Goal: Transaction & Acquisition: Purchase product/service

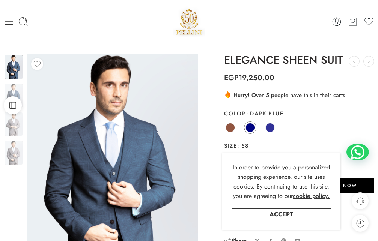
scroll to position [76, 0]
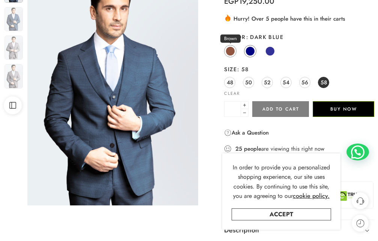
click at [229, 51] on span at bounding box center [229, 50] width 9 height 9
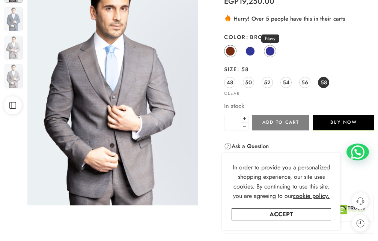
click at [273, 54] on span at bounding box center [269, 50] width 9 height 9
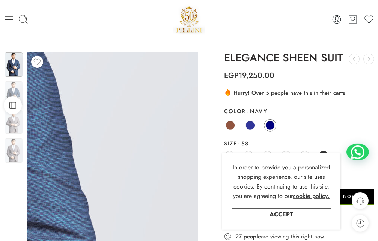
scroll to position [0, 0]
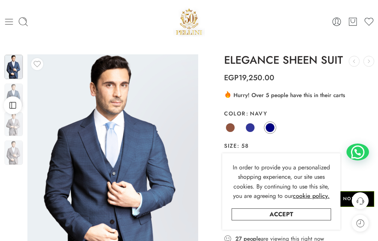
click at [9, 21] on icon at bounding box center [9, 21] width 10 height 10
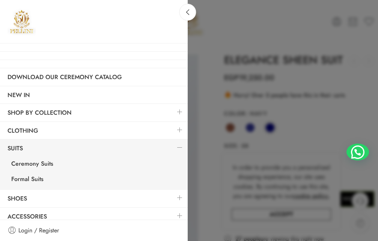
click at [229, 29] on div at bounding box center [189, 120] width 378 height 241
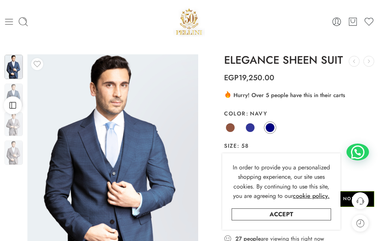
click at [8, 22] on icon at bounding box center [9, 21] width 10 height 10
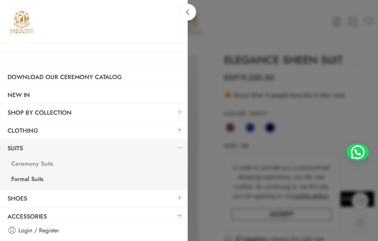
click at [30, 162] on link "Ceremony Suits" at bounding box center [96, 164] width 184 height 15
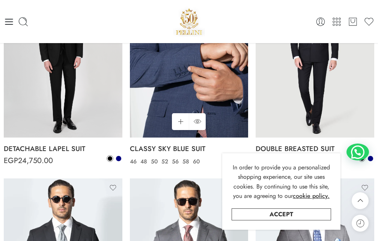
scroll to position [115, 0]
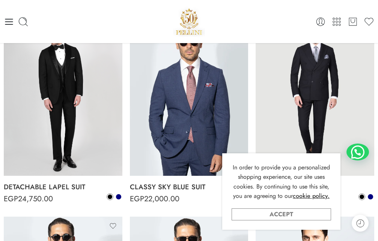
click at [283, 217] on link "Accept" at bounding box center [280, 214] width 99 height 12
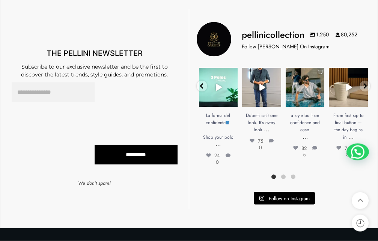
scroll to position [803, 0]
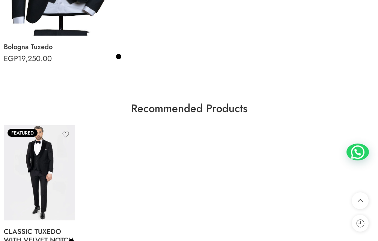
scroll to position [1033, 0]
